Goal: Contribute content

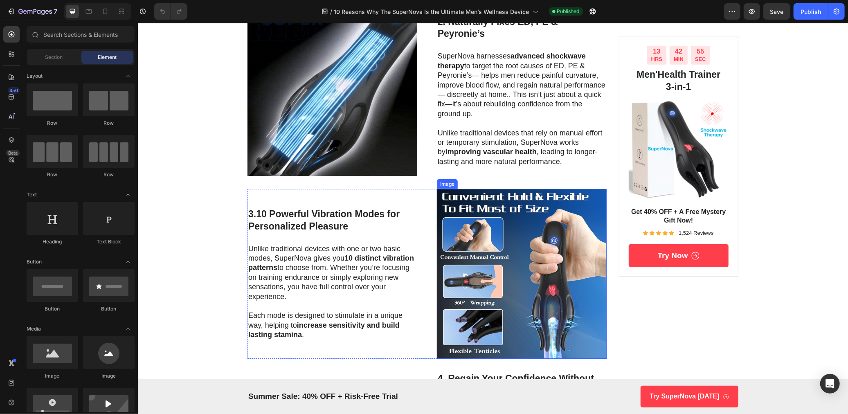
scroll to position [316, 0]
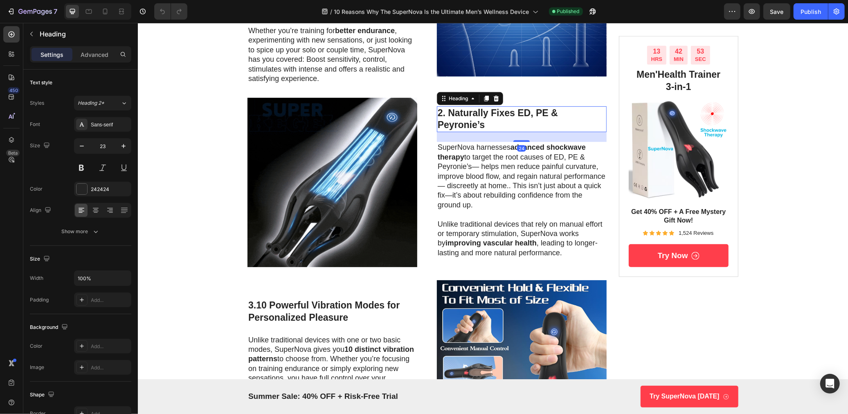
click at [507, 106] on h3 "2. Naturally Fixes ED, PE & Peyronie’s" at bounding box center [522, 119] width 170 height 26
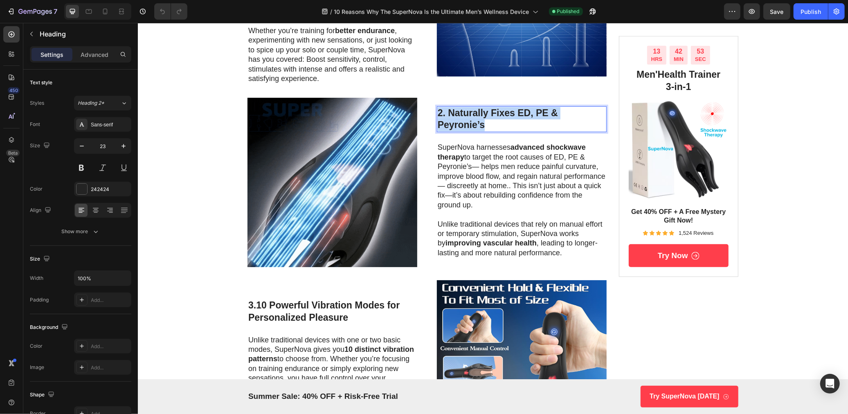
click at [507, 107] on p "2. Naturally Fixes ED, PE & Peyronie’s" at bounding box center [522, 119] width 168 height 25
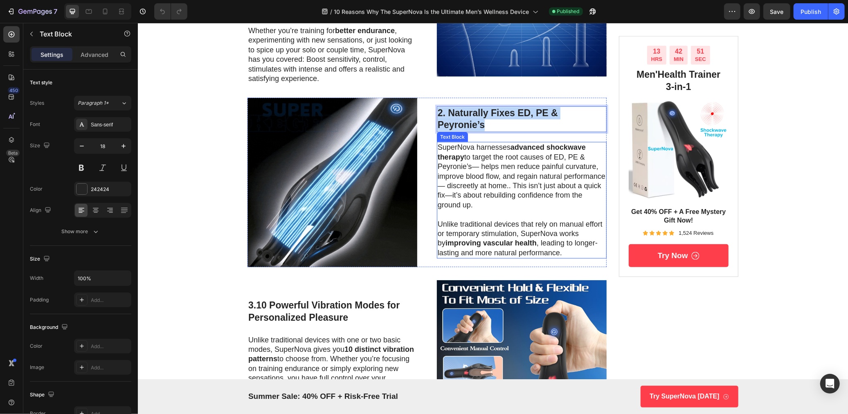
click at [453, 144] on strong "advanced shockwave therapy" at bounding box center [512, 152] width 148 height 18
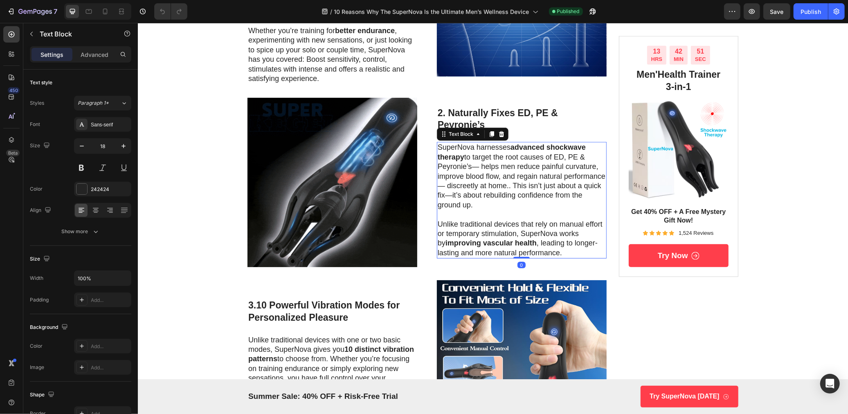
click at [453, 144] on strong "advanced shockwave therapy" at bounding box center [512, 152] width 148 height 18
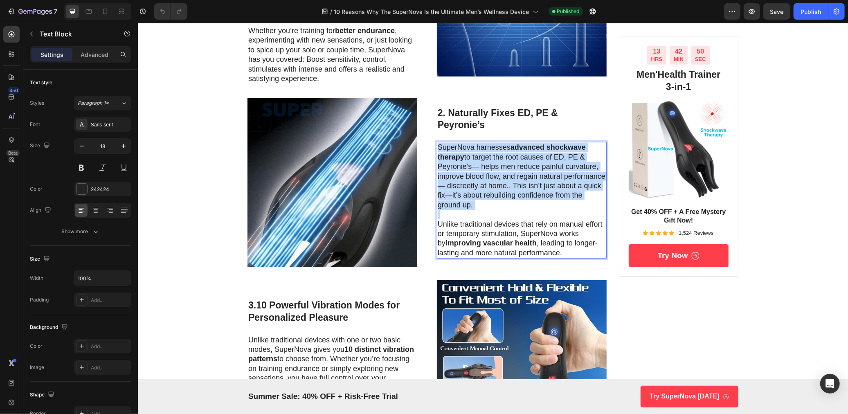
click at [453, 144] on strong "advanced shockwave therapy" at bounding box center [512, 152] width 148 height 18
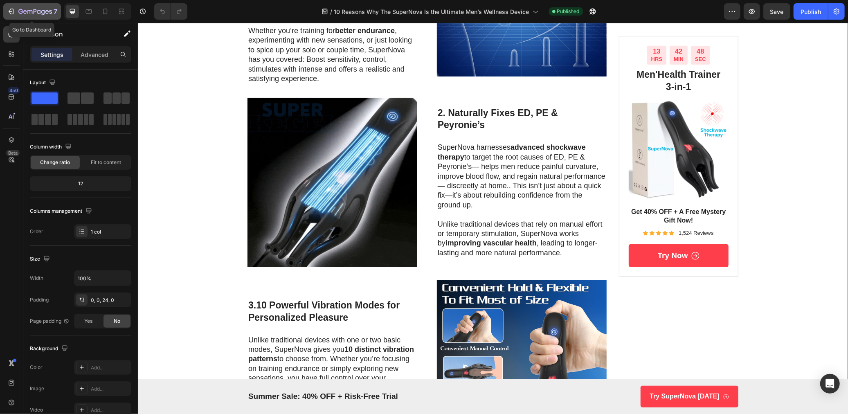
click at [29, 5] on button "7" at bounding box center [32, 11] width 58 height 16
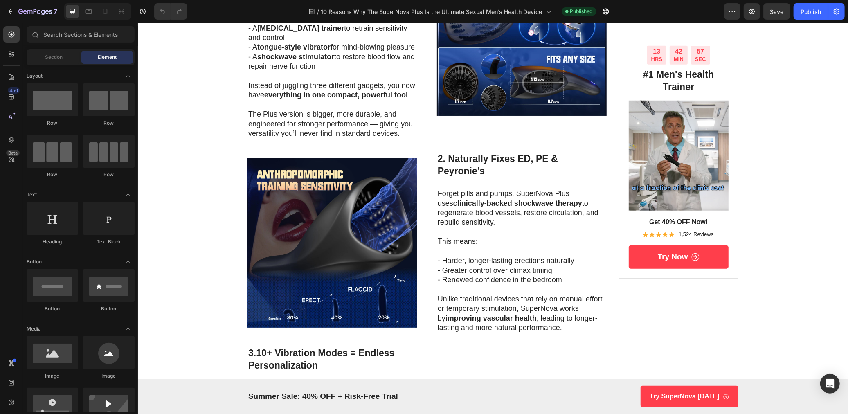
scroll to position [607, 0]
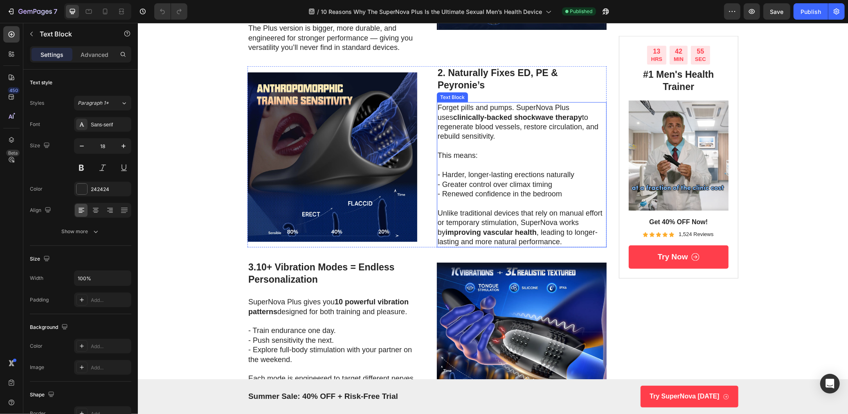
click at [512, 126] on p "Forget pills and pumps. SuperNova Plus uses clinically-backed shockwave therapy…" at bounding box center [522, 122] width 168 height 38
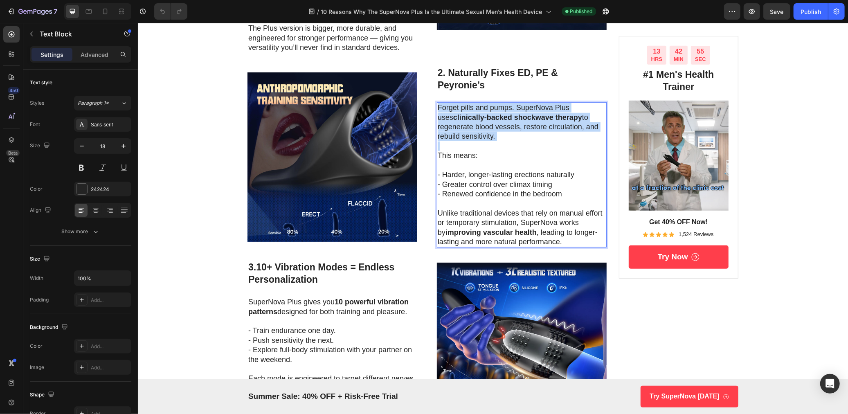
click at [512, 126] on p "Forget pills and pumps. SuperNova Plus uses clinically-backed shockwave therapy…" at bounding box center [522, 122] width 168 height 38
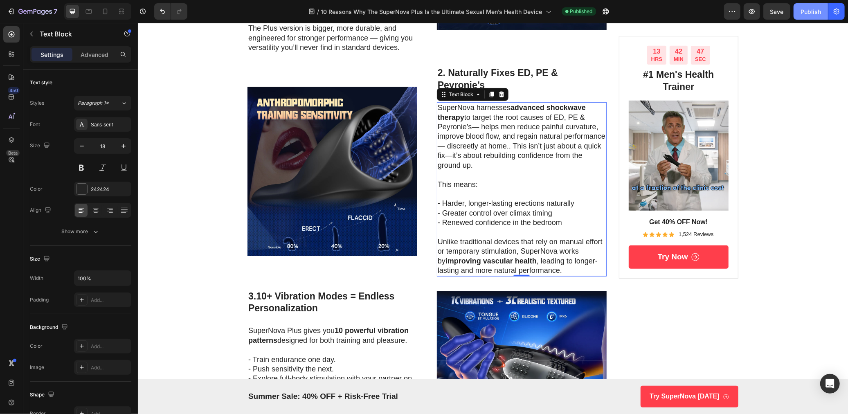
click at [806, 16] on button "Publish" at bounding box center [811, 11] width 34 height 16
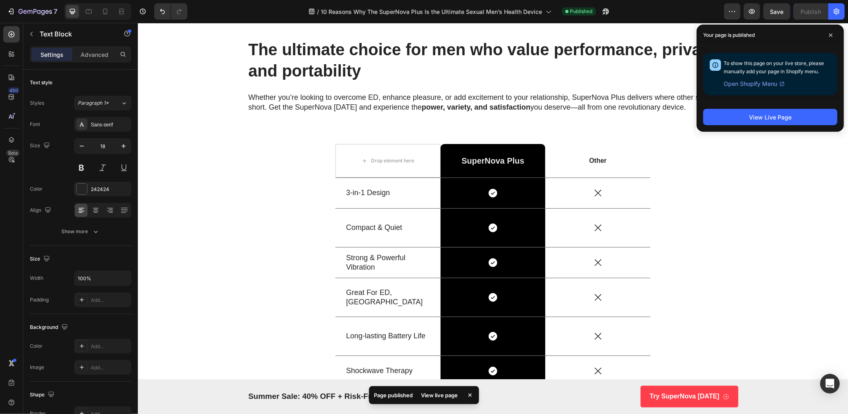
scroll to position [2531, 0]
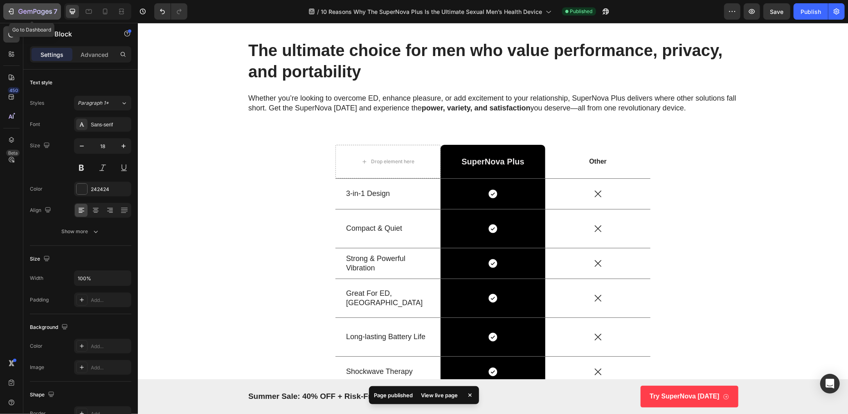
click at [35, 9] on icon "button" at bounding box center [35, 11] width 3 height 5
